Goal: Task Accomplishment & Management: Use online tool/utility

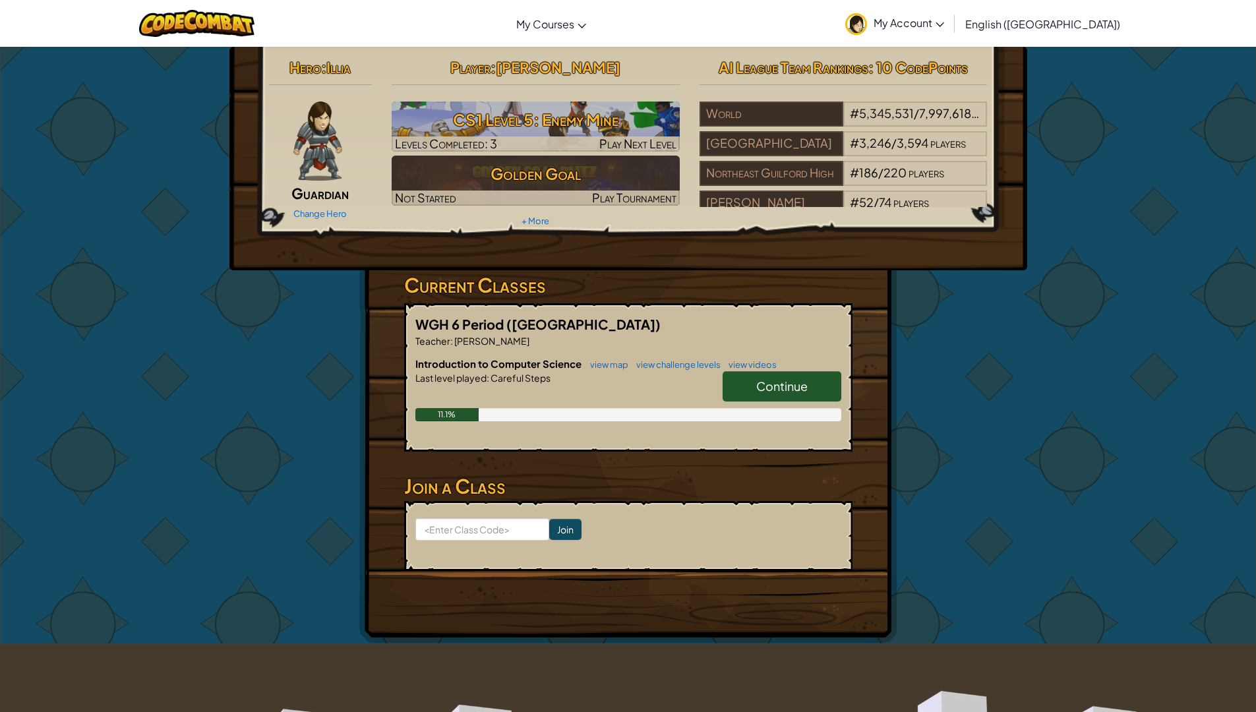
click at [765, 392] on span "Continue" at bounding box center [781, 386] width 51 height 15
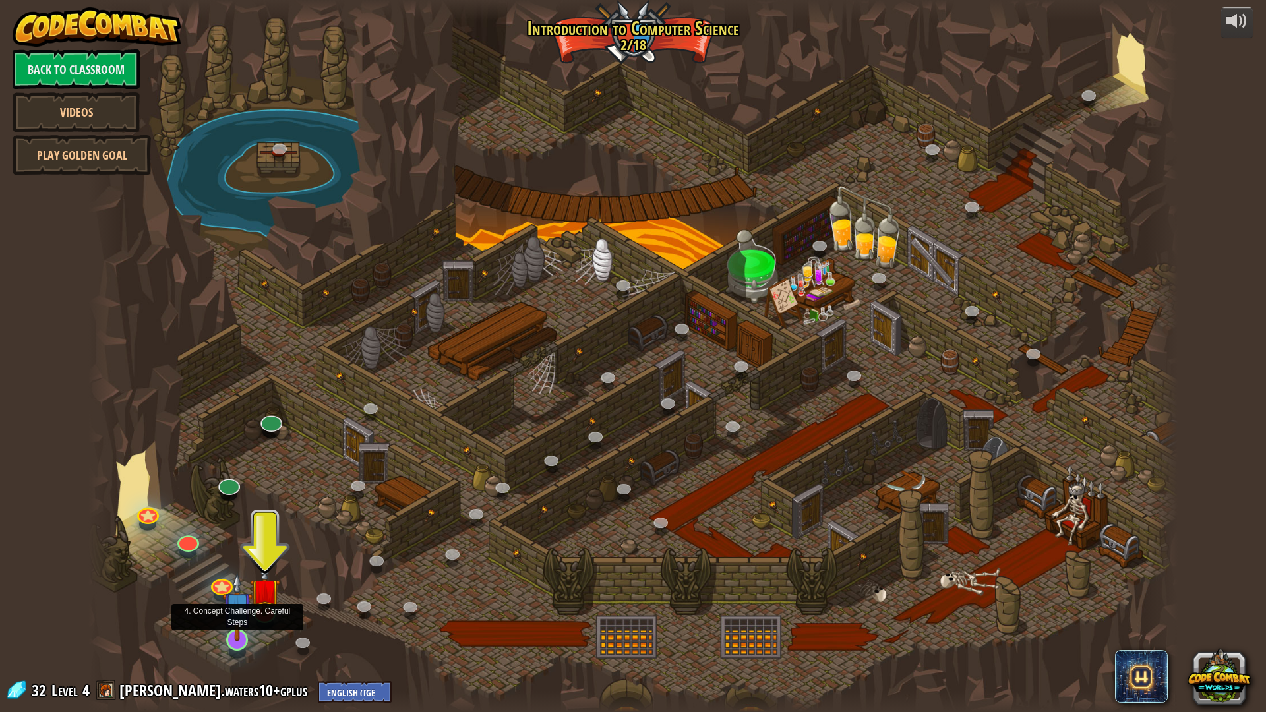
click at [233, 588] on img at bounding box center [237, 606] width 30 height 69
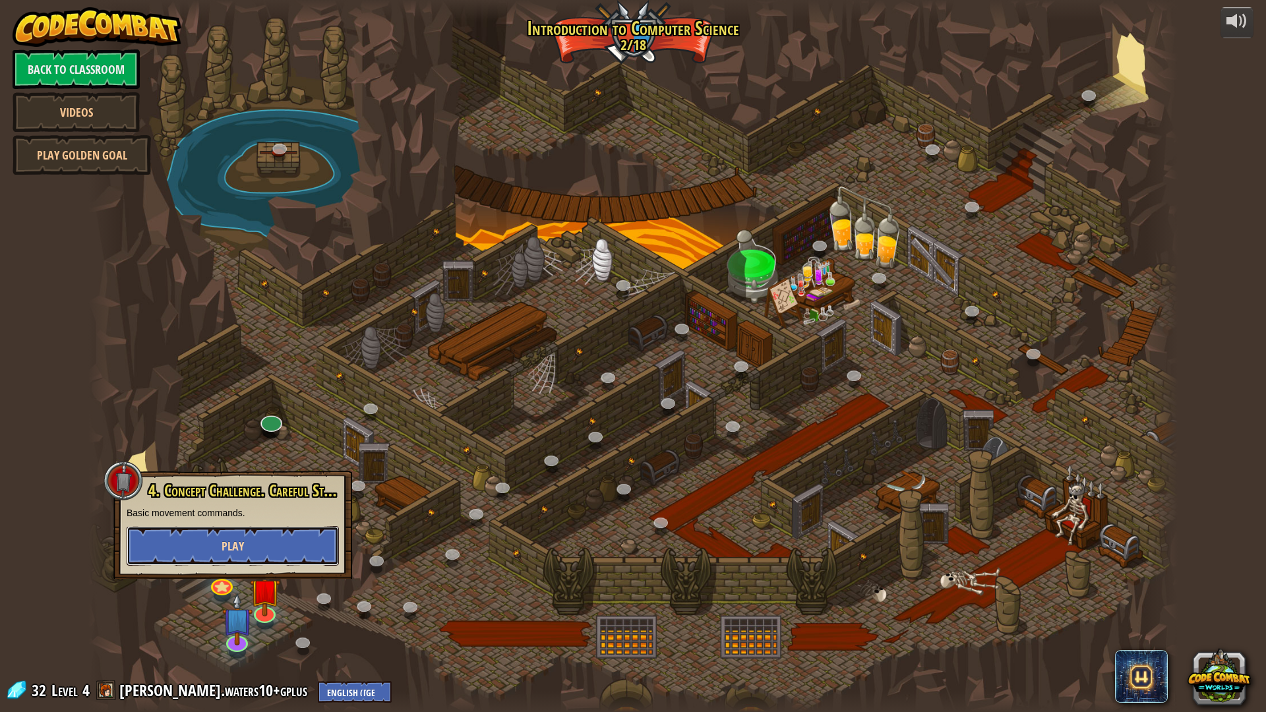
click at [274, 545] on button "Play" at bounding box center [233, 546] width 212 height 40
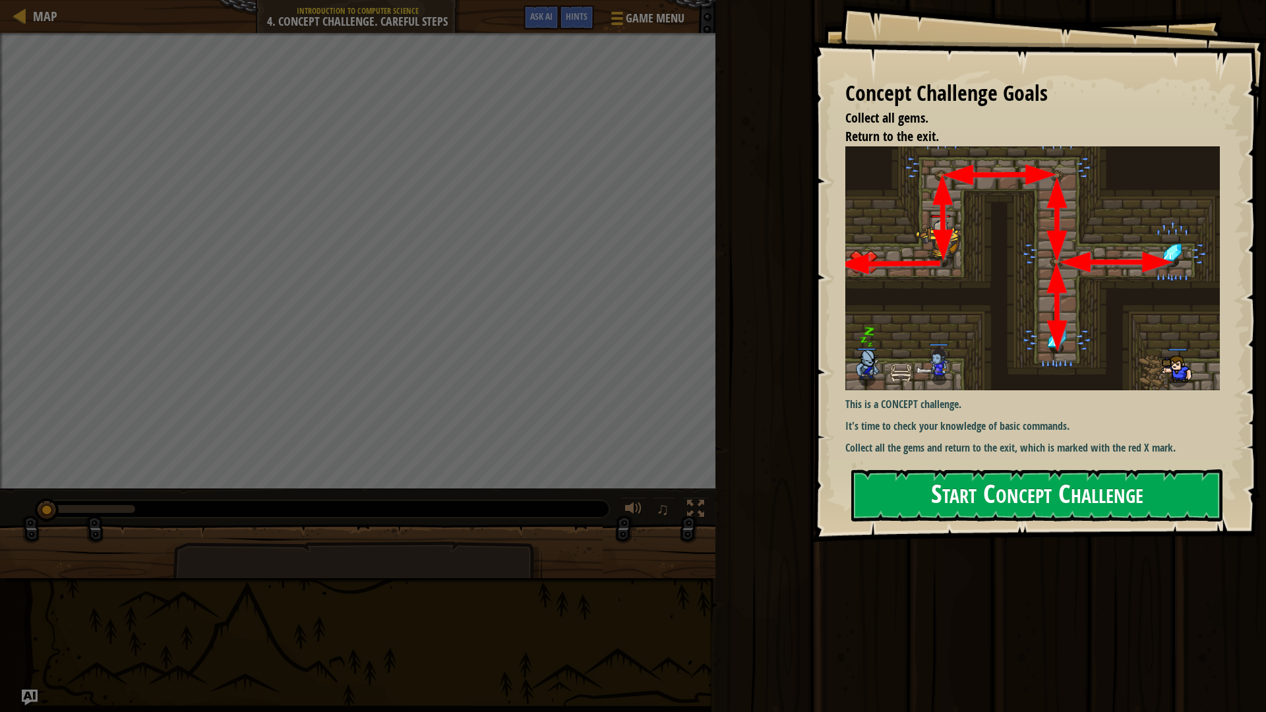
click at [1010, 495] on button "Start Concept Challenge" at bounding box center [1036, 496] width 371 height 52
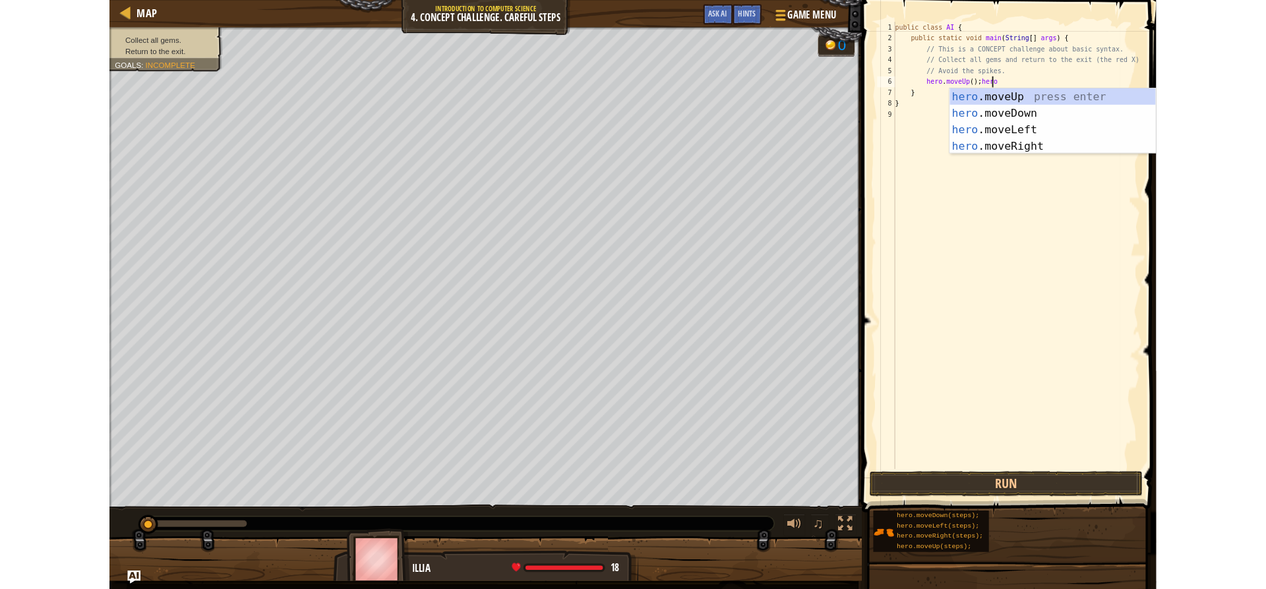
scroll to position [6, 9]
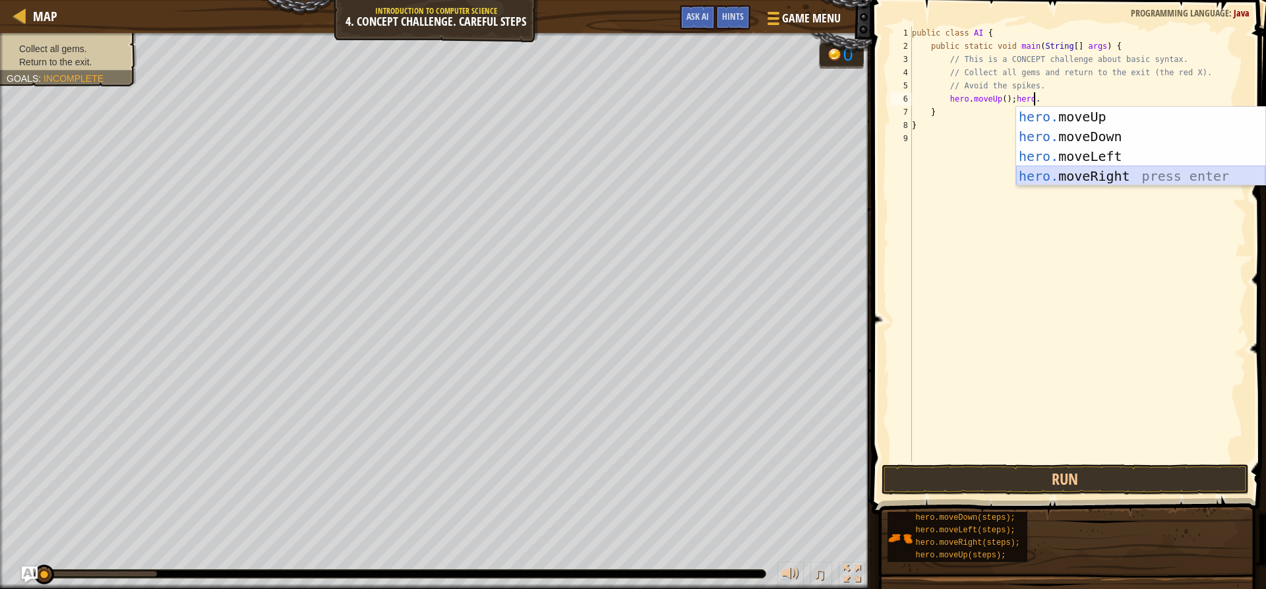
click at [1089, 171] on div "hero. moveUp press enter hero. moveDown press enter hero. moveLeft press enter …" at bounding box center [1140, 166] width 249 height 119
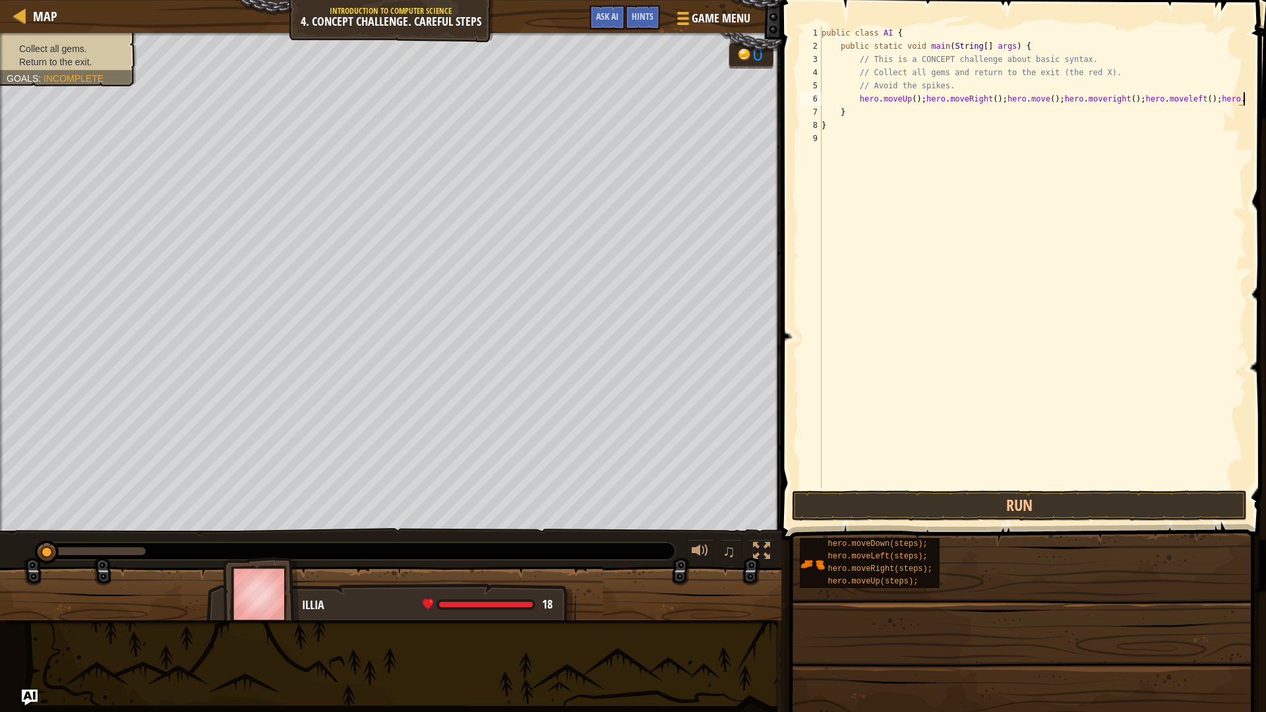
scroll to position [6, 35]
click at [1233, 96] on div "public class AI { public static void main ( String [ ] args ) { // This is a CO…" at bounding box center [1032, 270] width 427 height 488
drag, startPoint x: 1229, startPoint y: 95, endPoint x: 1223, endPoint y: 105, distance: 11.5
click at [1226, 95] on div "public class AI { public static void main ( String [ ] args ) { // This is a CO…" at bounding box center [1032, 270] width 427 height 488
click at [915, 113] on div "public class AI { public static void main ( String [ ] args ) { // This is a CO…" at bounding box center [1032, 270] width 427 height 488
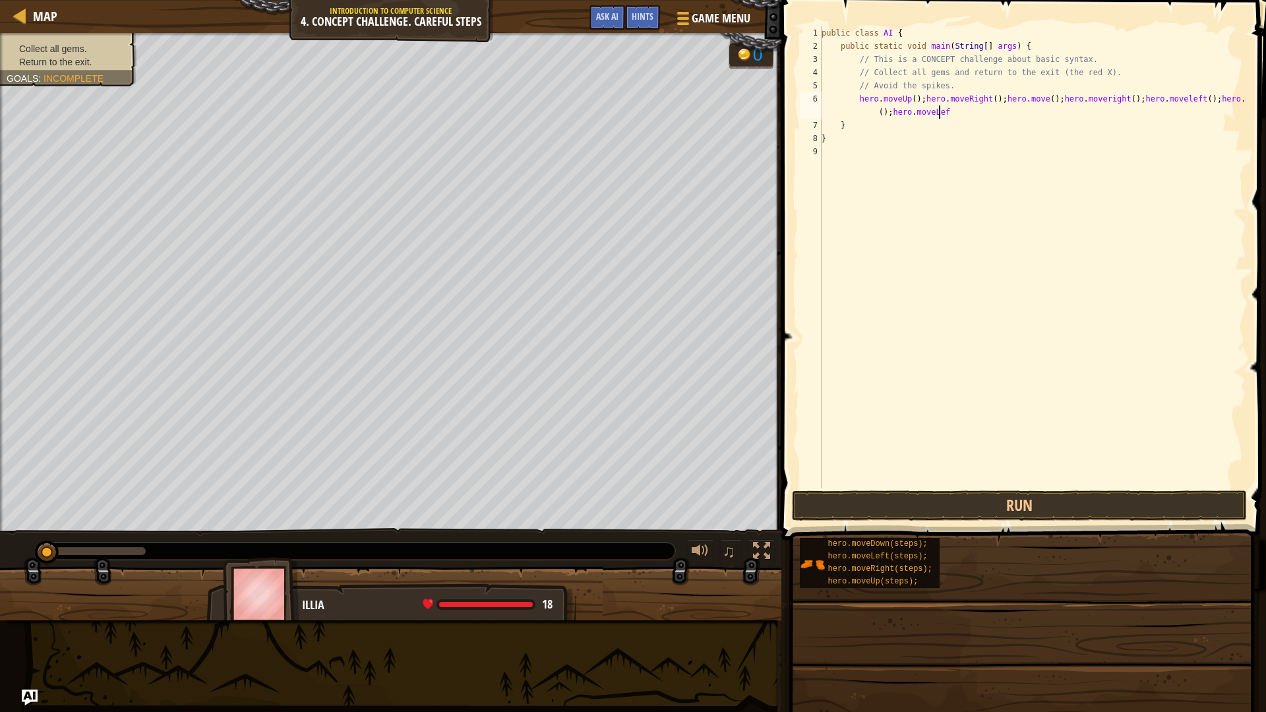
scroll to position [6, 40]
click at [1165, 102] on div "public class AI { public static void main ( String [ ] args ) { // This is a CO…" at bounding box center [1032, 270] width 427 height 488
click at [992, 116] on div "public class AI { public static void main ( String [ ] args ) { // This is a CO…" at bounding box center [1032, 270] width 427 height 488
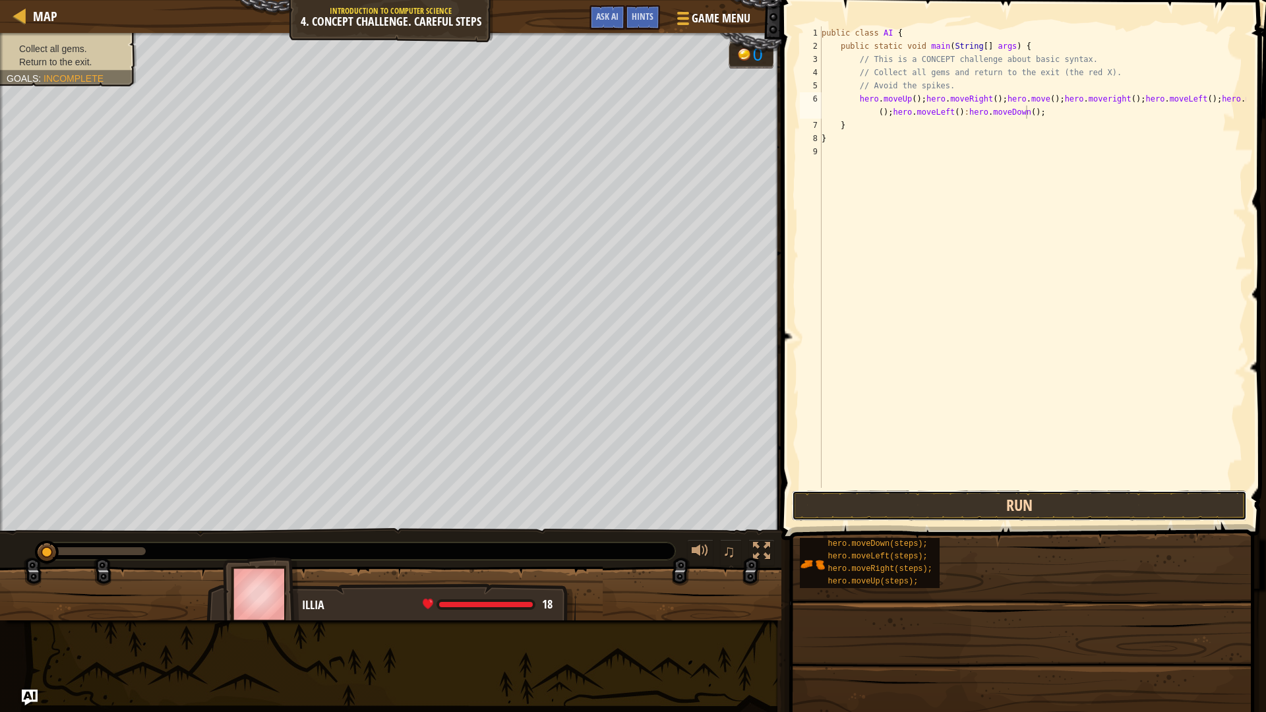
click at [1008, 499] on button "Run" at bounding box center [1019, 506] width 454 height 30
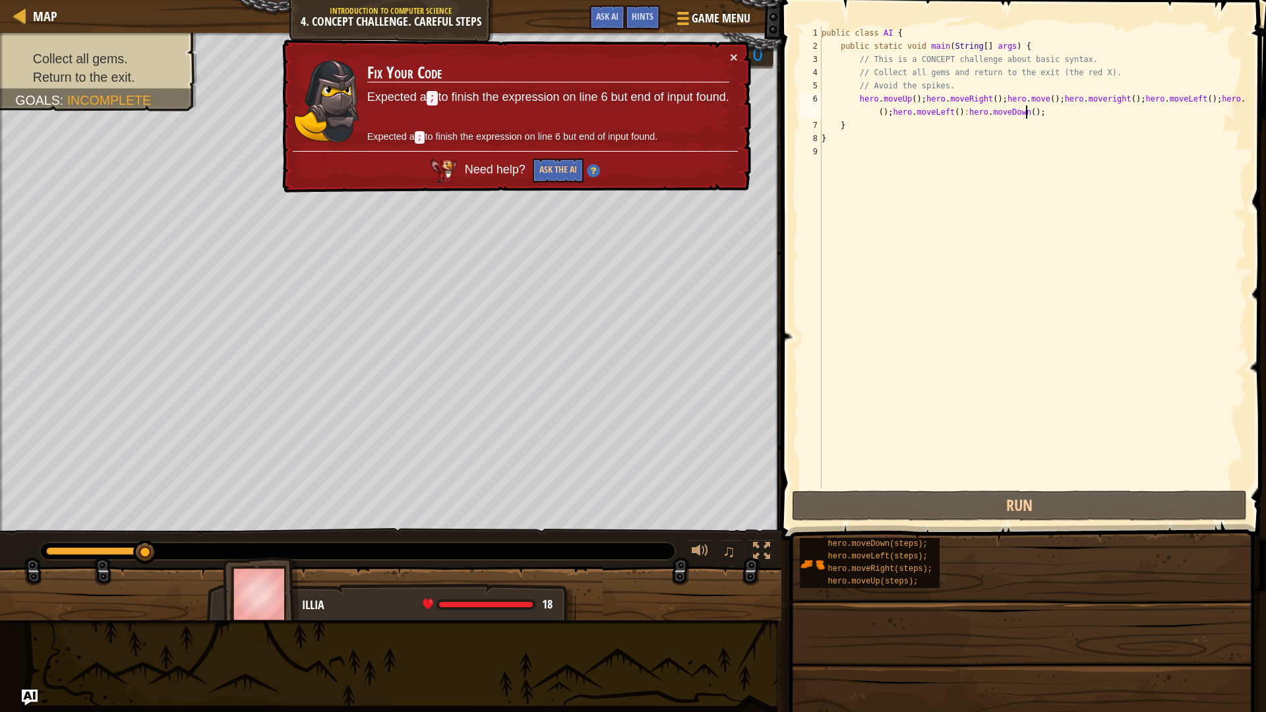
click at [952, 113] on div "public class AI { public static void main ( String [ ] args ) { // This is a CO…" at bounding box center [1032, 270] width 427 height 488
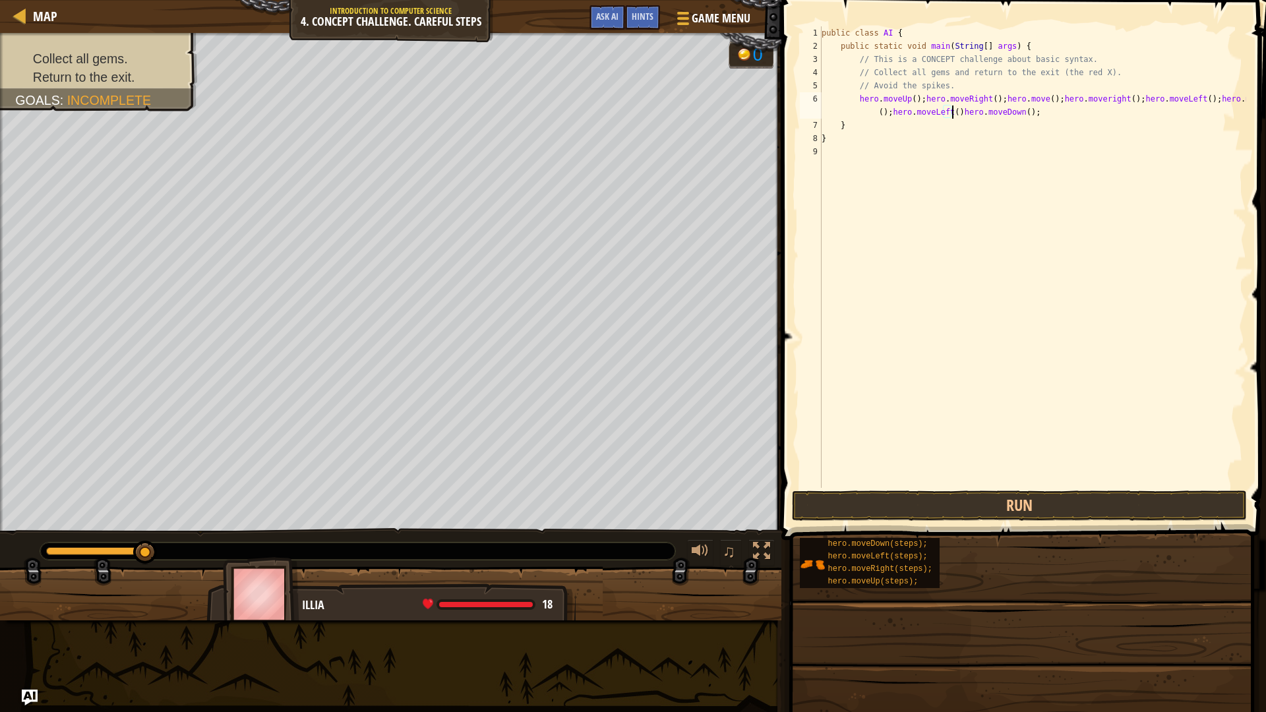
scroll to position [6, 42]
click at [998, 497] on button "Run" at bounding box center [1019, 506] width 454 height 30
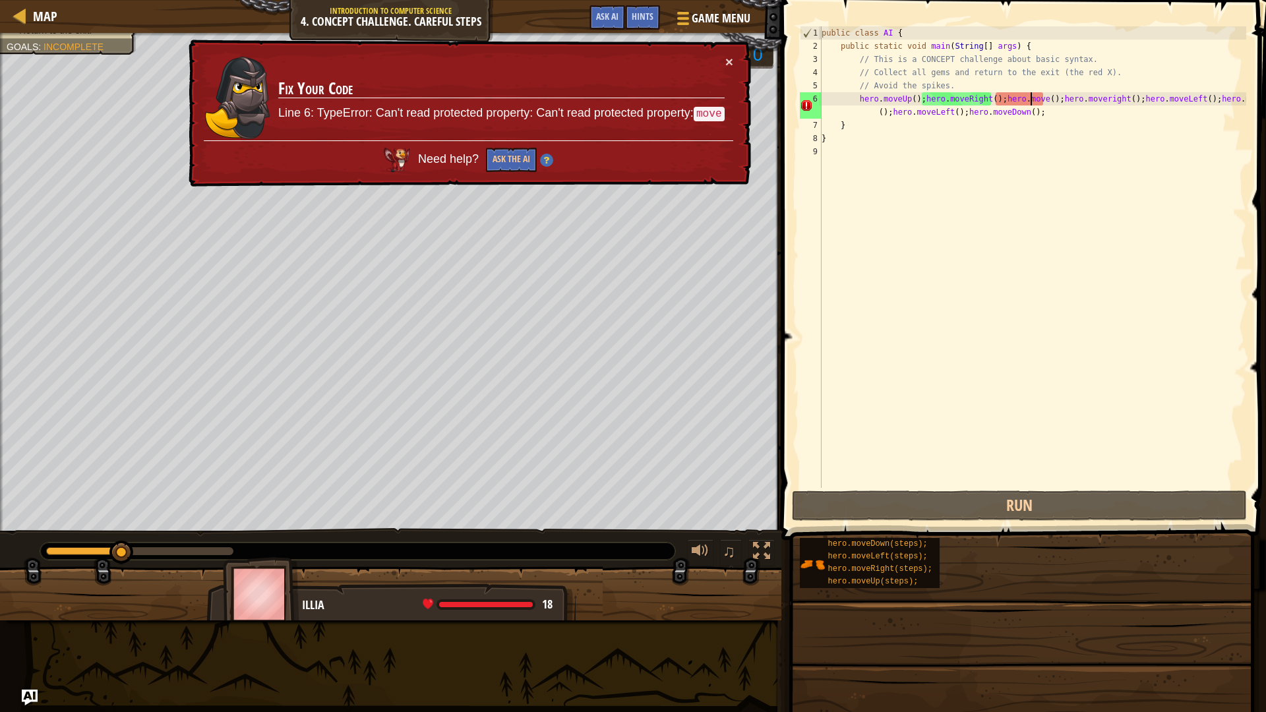
drag, startPoint x: 1031, startPoint y: 98, endPoint x: 1041, endPoint y: 195, distance: 97.4
click at [1031, 99] on div "public class AI { public static void main ( String [ ] args ) { // This is a CO…" at bounding box center [1032, 270] width 427 height 488
click at [727, 64] on button "×" at bounding box center [729, 62] width 8 height 14
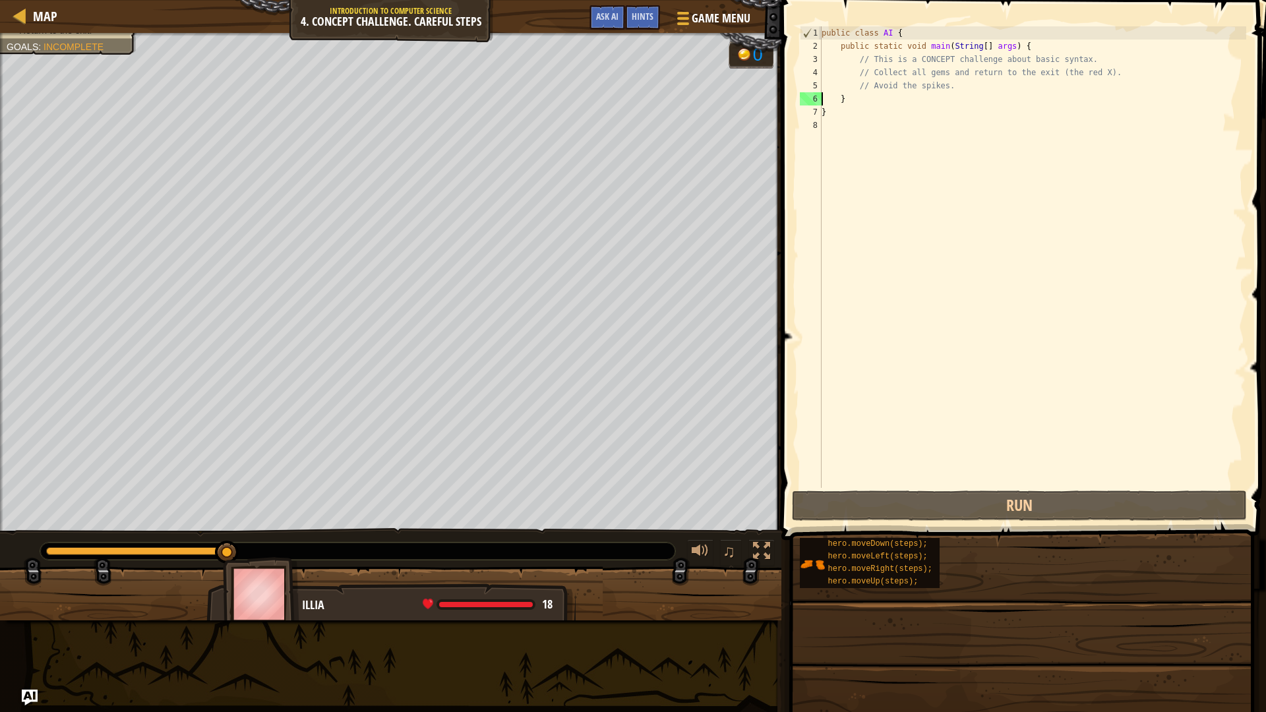
scroll to position [6, 1]
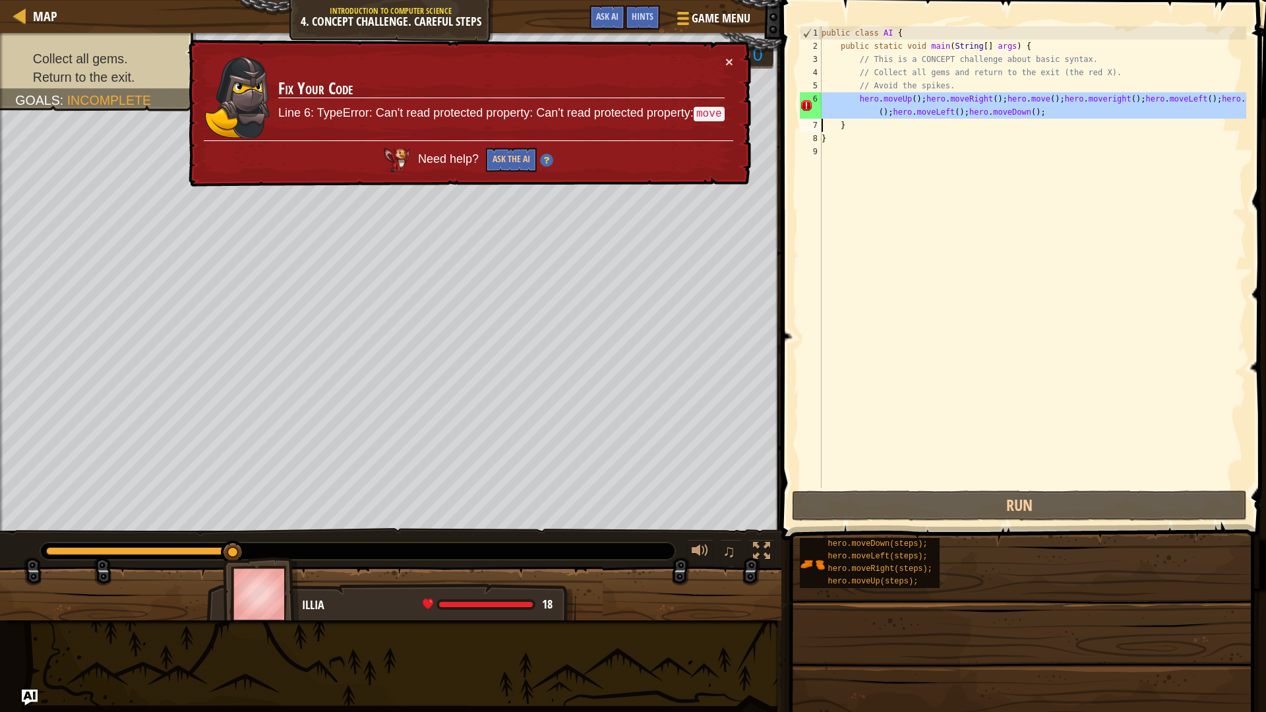
click at [1107, 97] on div "public class AI { public static void main ( String [ ] args ) { // This is a CO…" at bounding box center [1032, 257] width 427 height 462
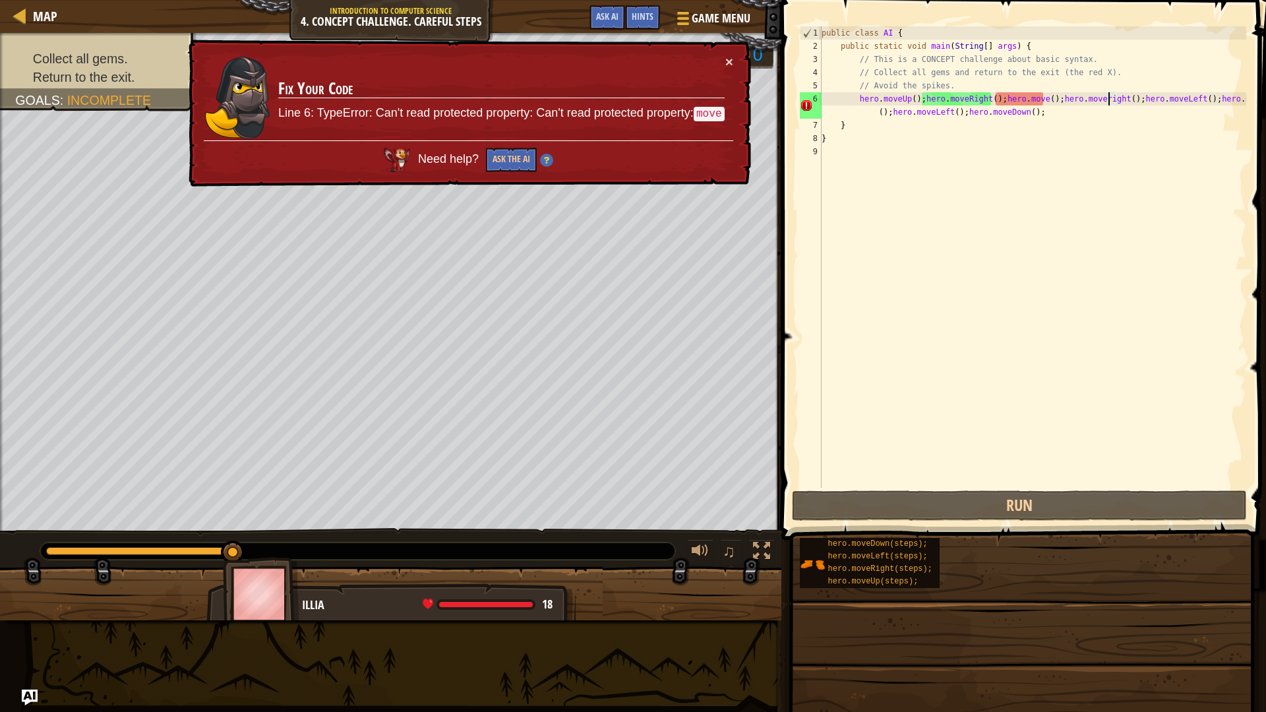
click at [1034, 93] on div "public class AI { public static void main ( String [ ] args ) { // This is a CO…" at bounding box center [1032, 270] width 427 height 488
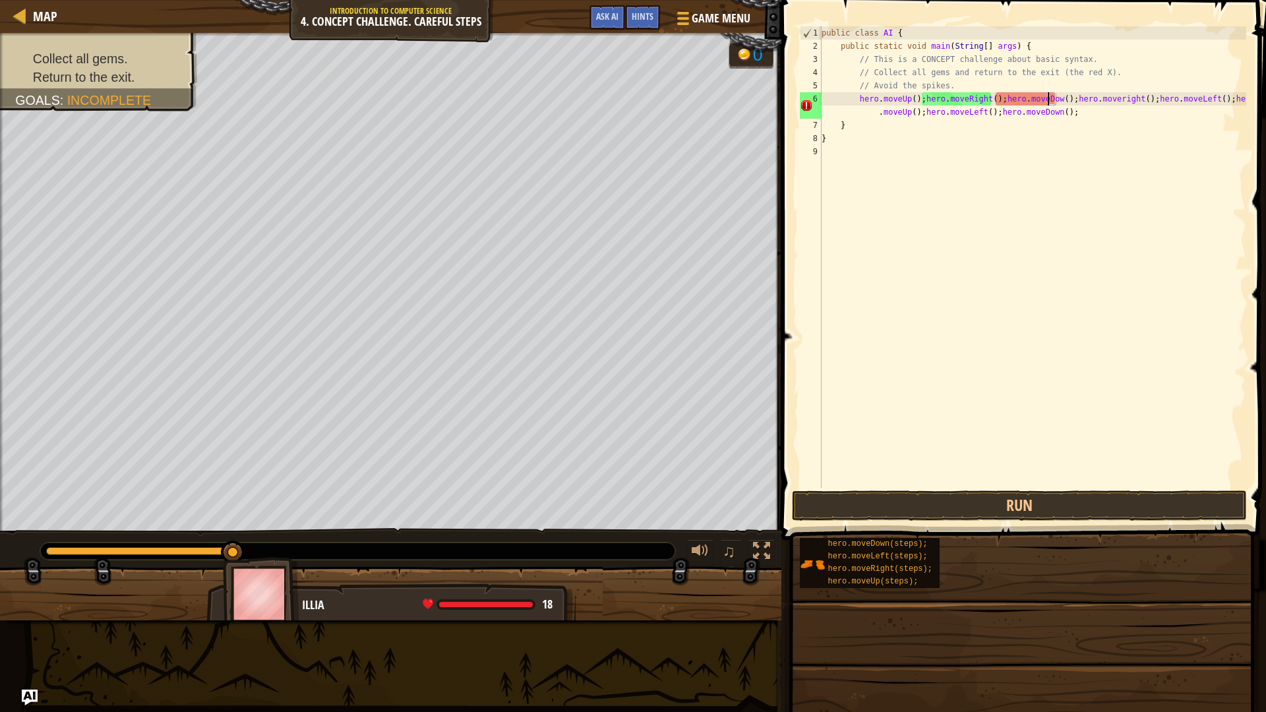
scroll to position [6, 20]
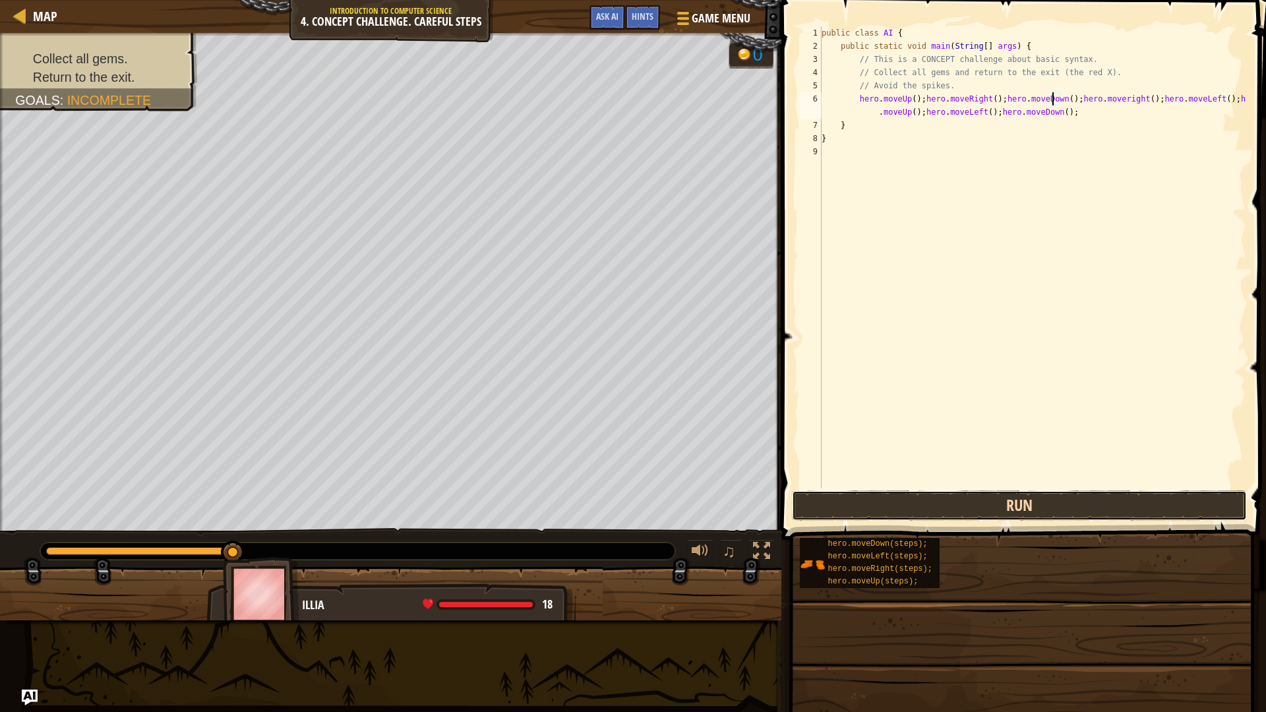
click at [1051, 503] on button "Run" at bounding box center [1019, 506] width 454 height 30
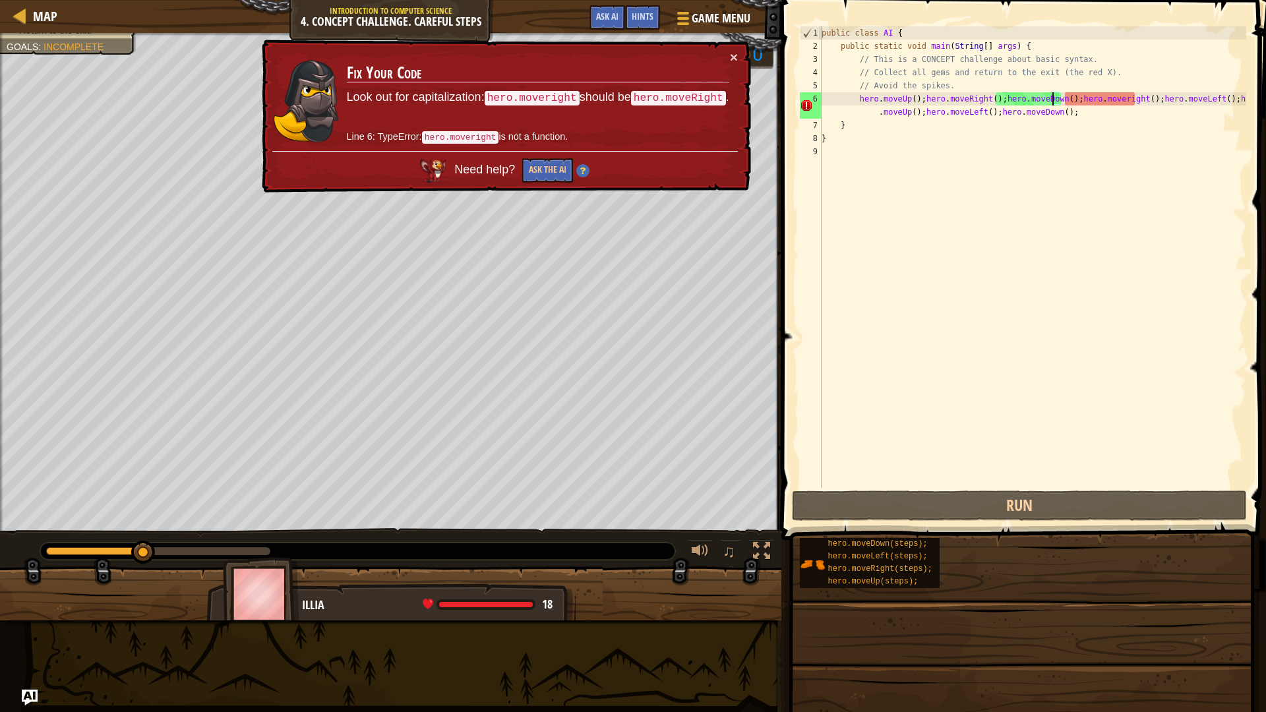
click at [1107, 100] on div "public class AI { public static void main ( String [ ] args ) { // This is a CO…" at bounding box center [1032, 270] width 427 height 488
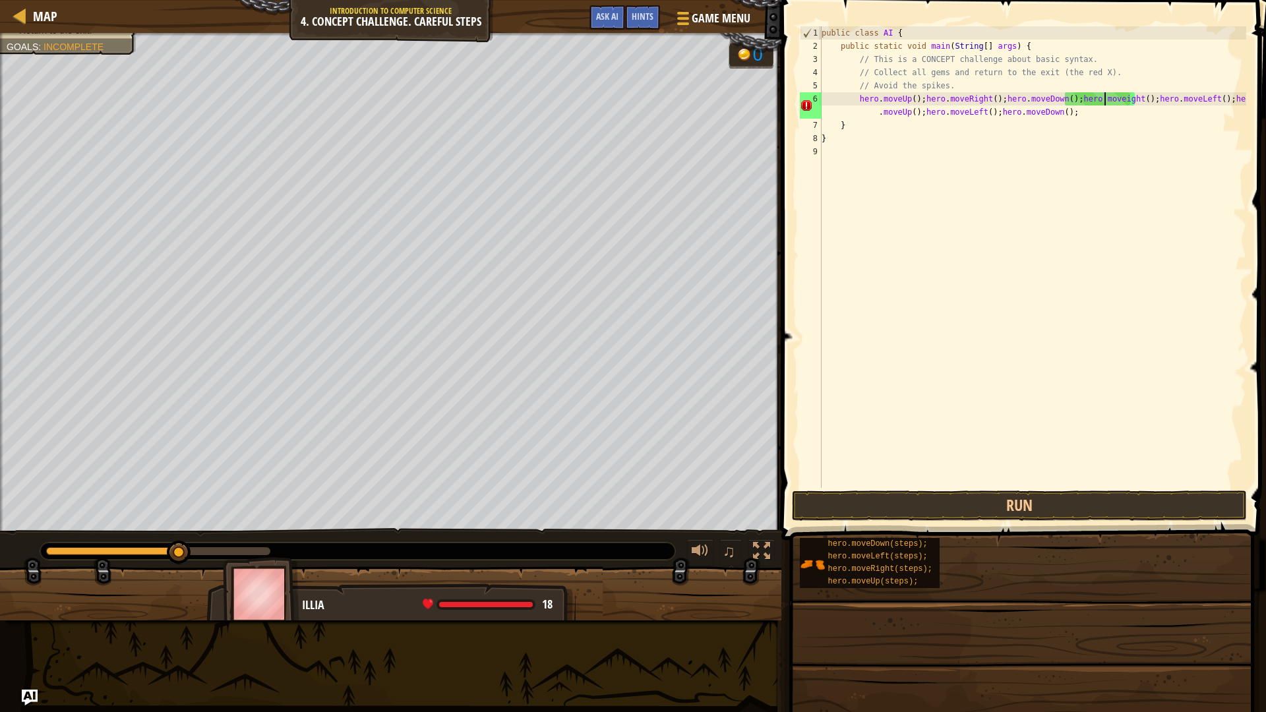
scroll to position [6, 24]
click at [1012, 488] on span at bounding box center [1025, 251] width 495 height 579
click at [1013, 502] on button "Run" at bounding box center [1019, 506] width 454 height 30
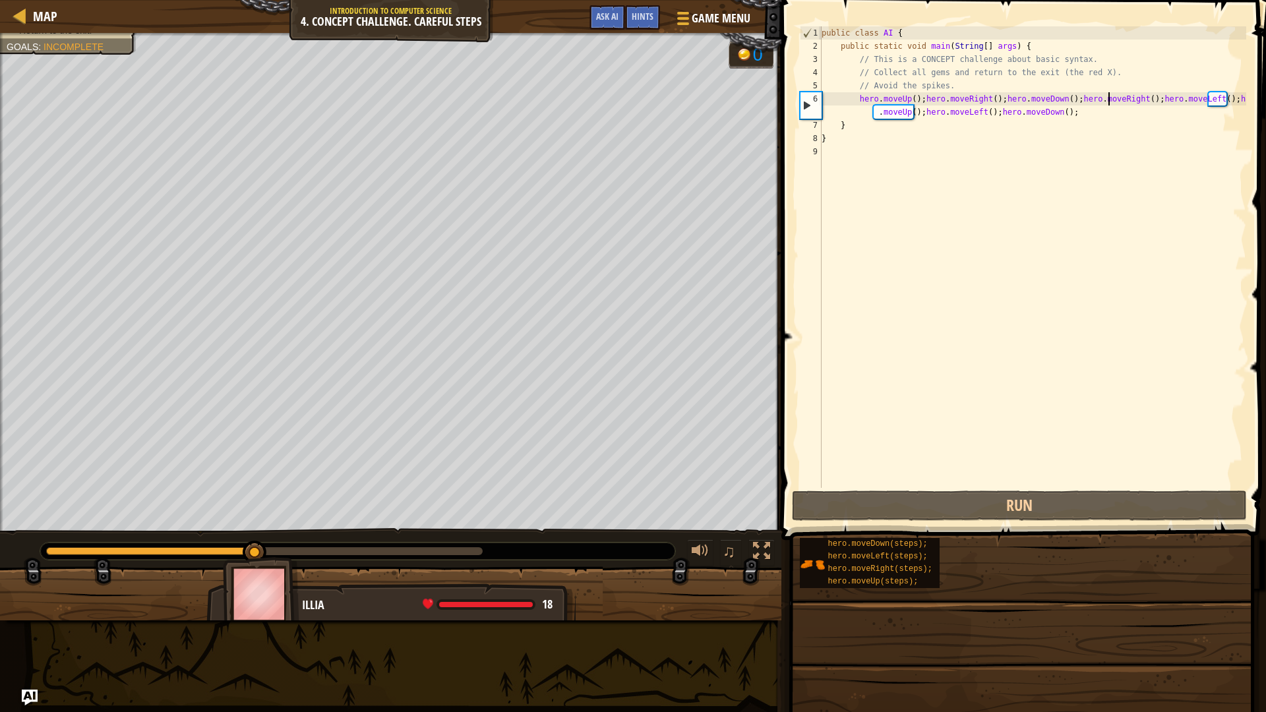
click at [1136, 99] on div "public class AI { public static void main ( String [ ] args ) { // This is a CO…" at bounding box center [1032, 270] width 427 height 488
click at [1140, 102] on div "public class AI { public static void main ( String [ ] args ) { // This is a CO…" at bounding box center [1032, 270] width 427 height 488
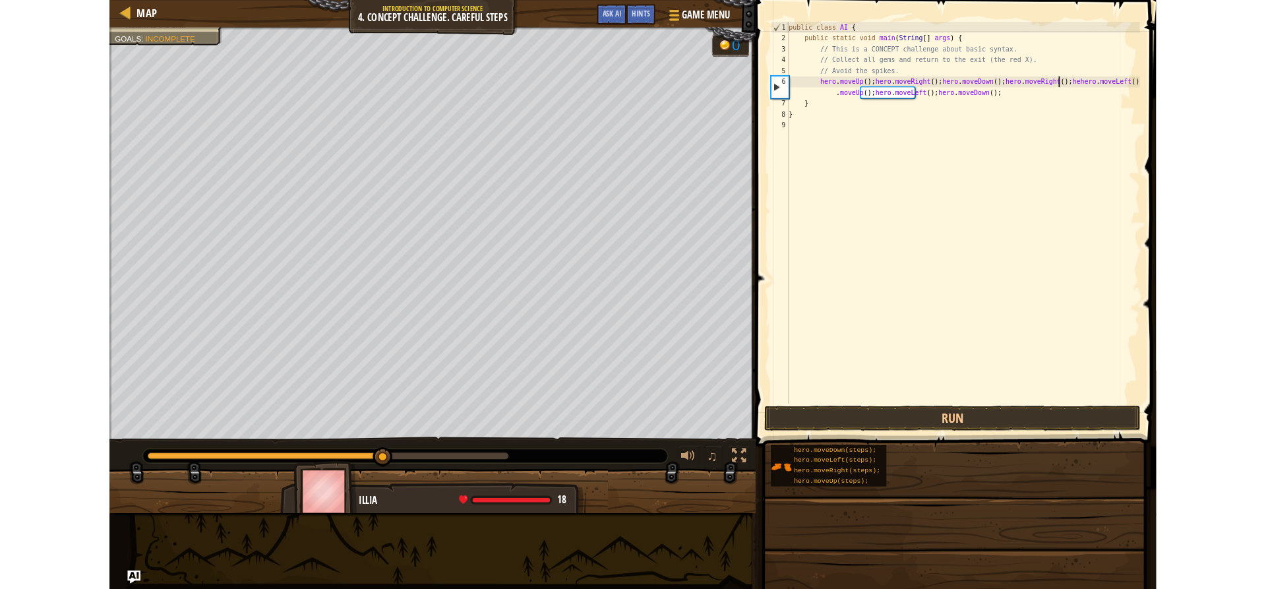
scroll to position [6, 28]
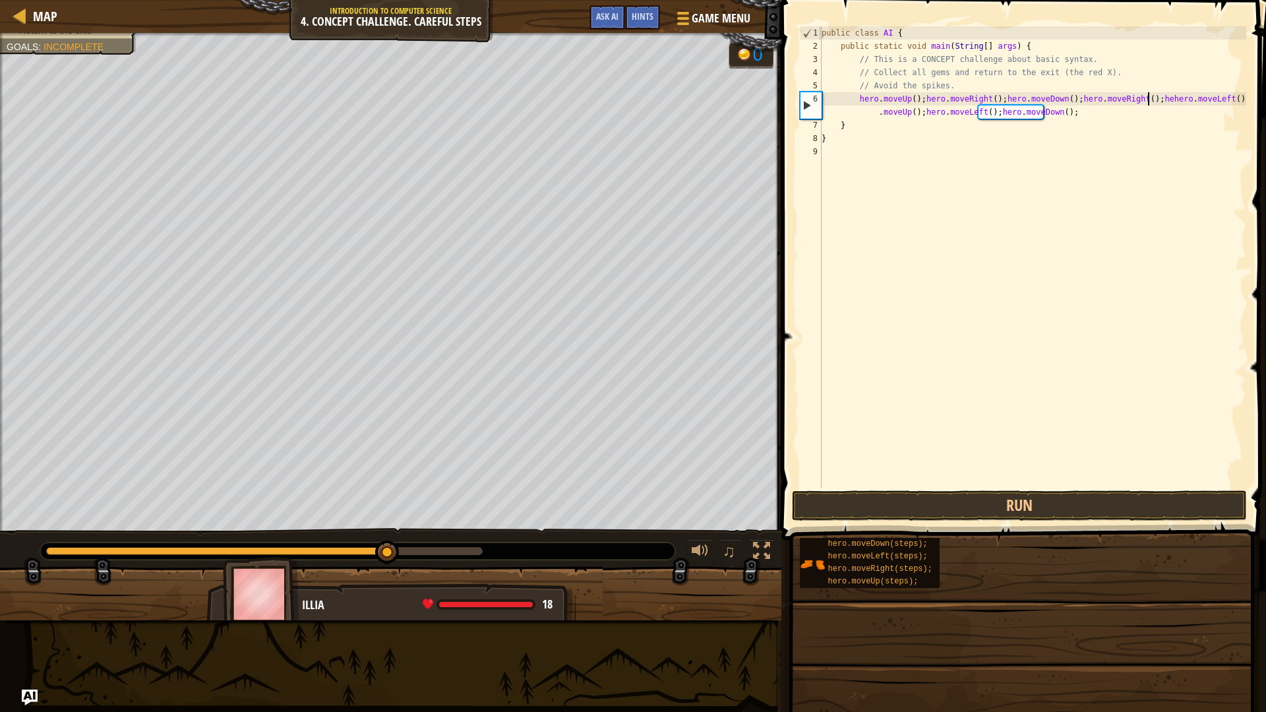
type textarea "hero.moveUp(); hero.moveRight();hero.moveDown();hero.moveRight();hero.moveLeft(…"
